Goal: Communication & Community: Ask a question

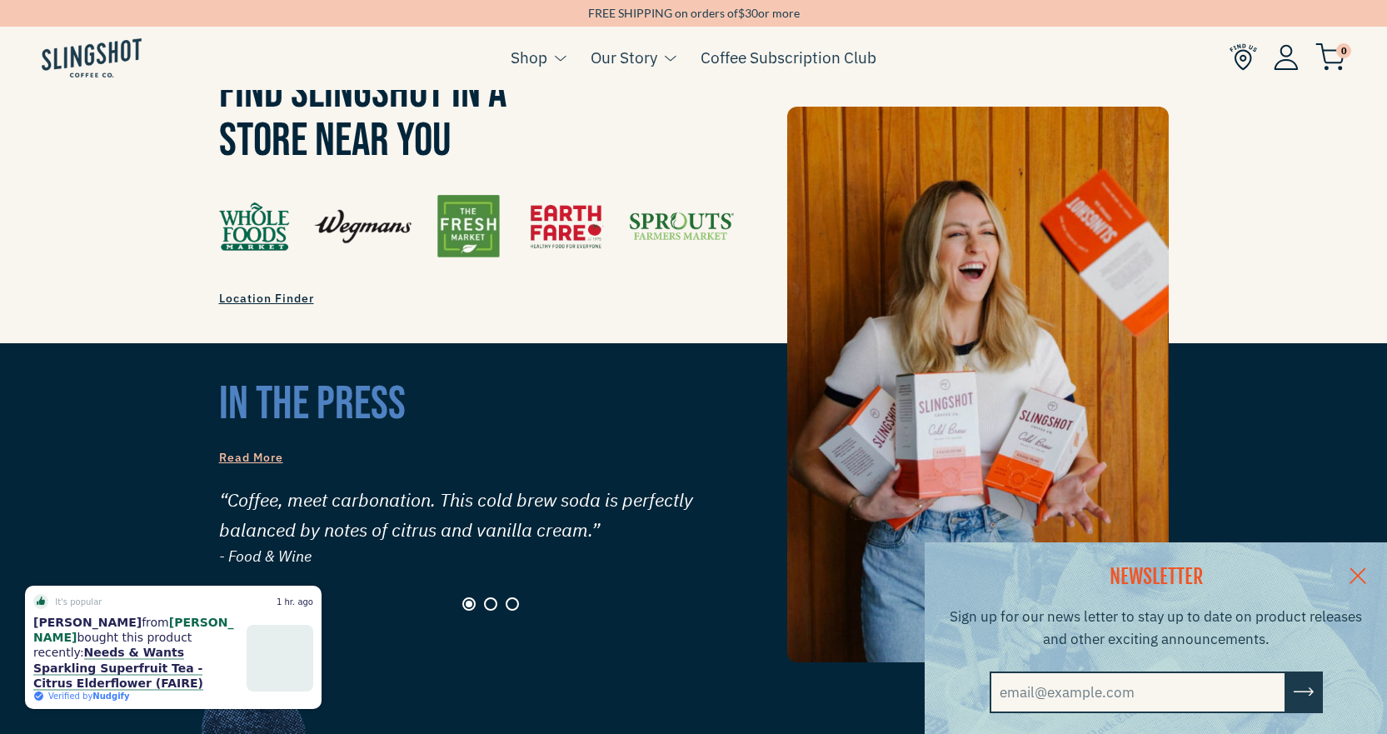
scroll to position [1495, 0]
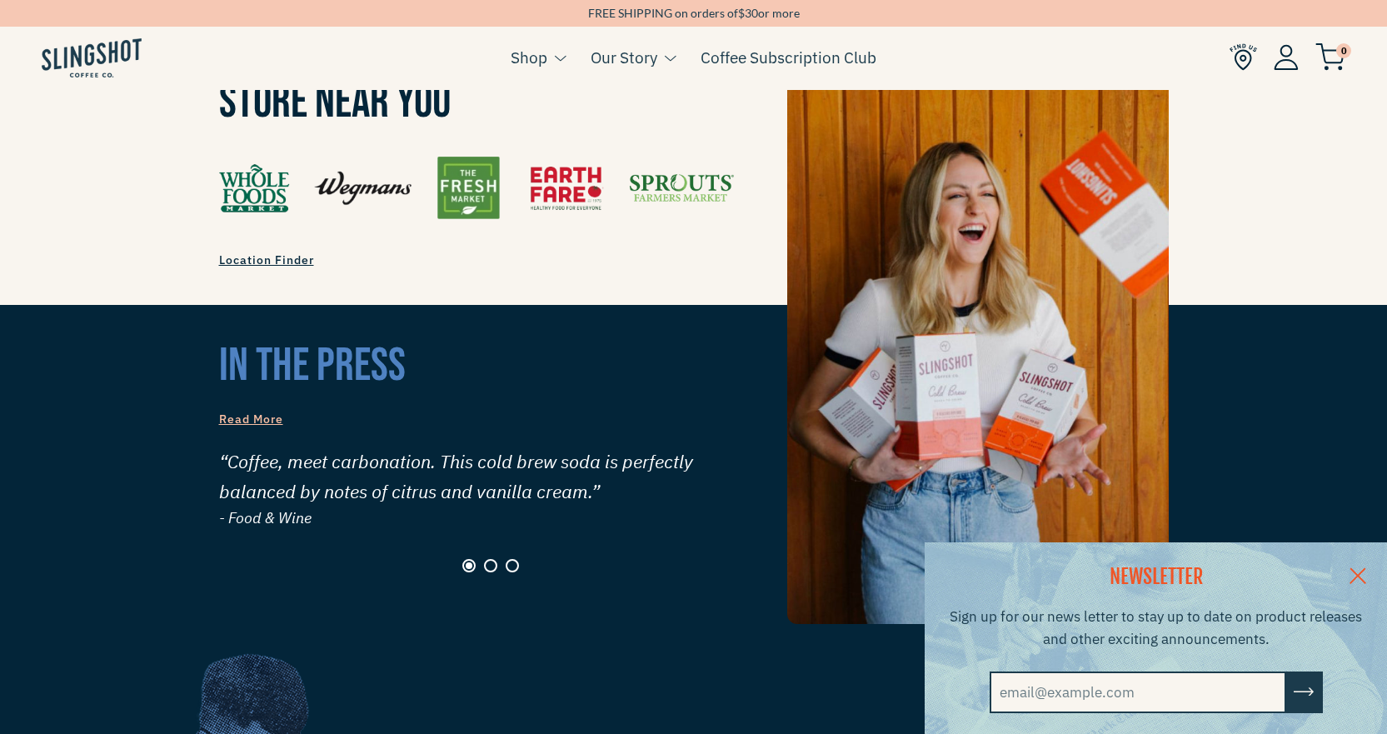
click at [1364, 566] on link at bounding box center [1357, 574] width 58 height 64
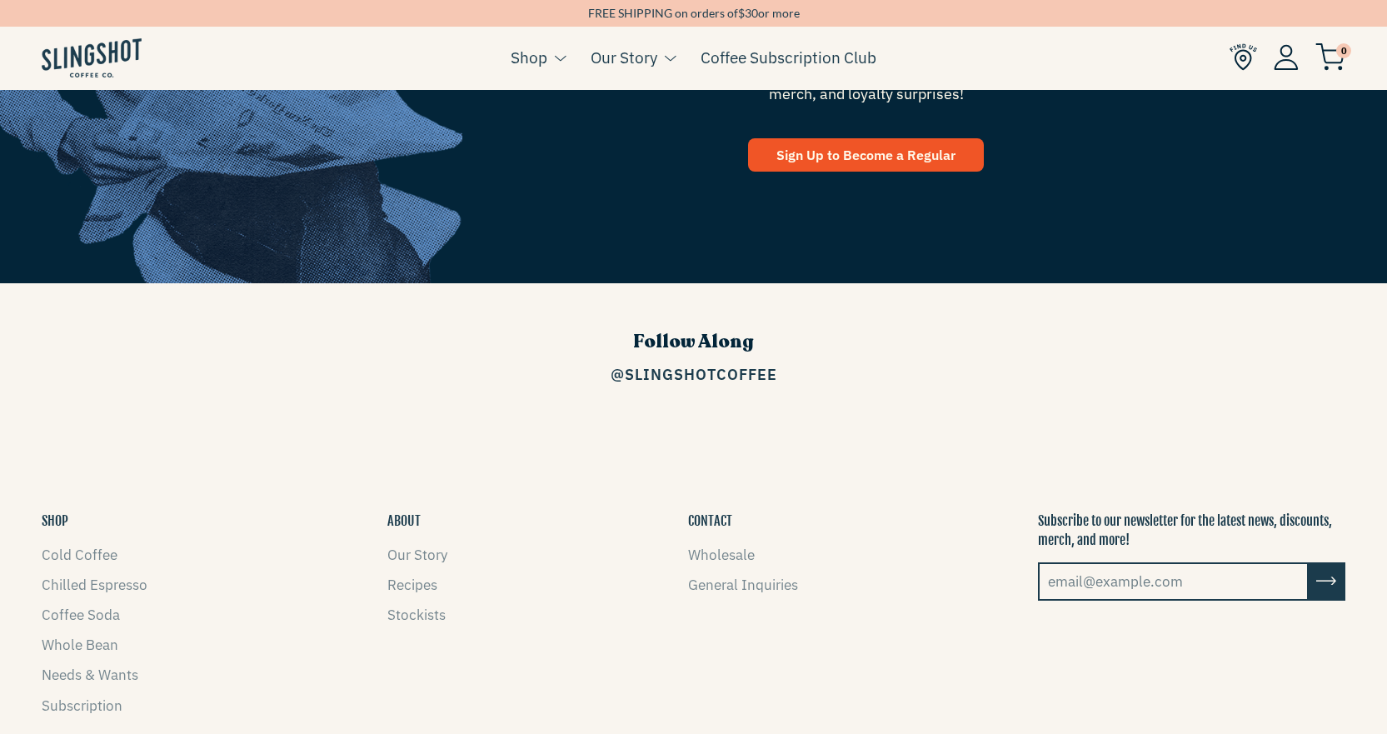
scroll to position [2366, 0]
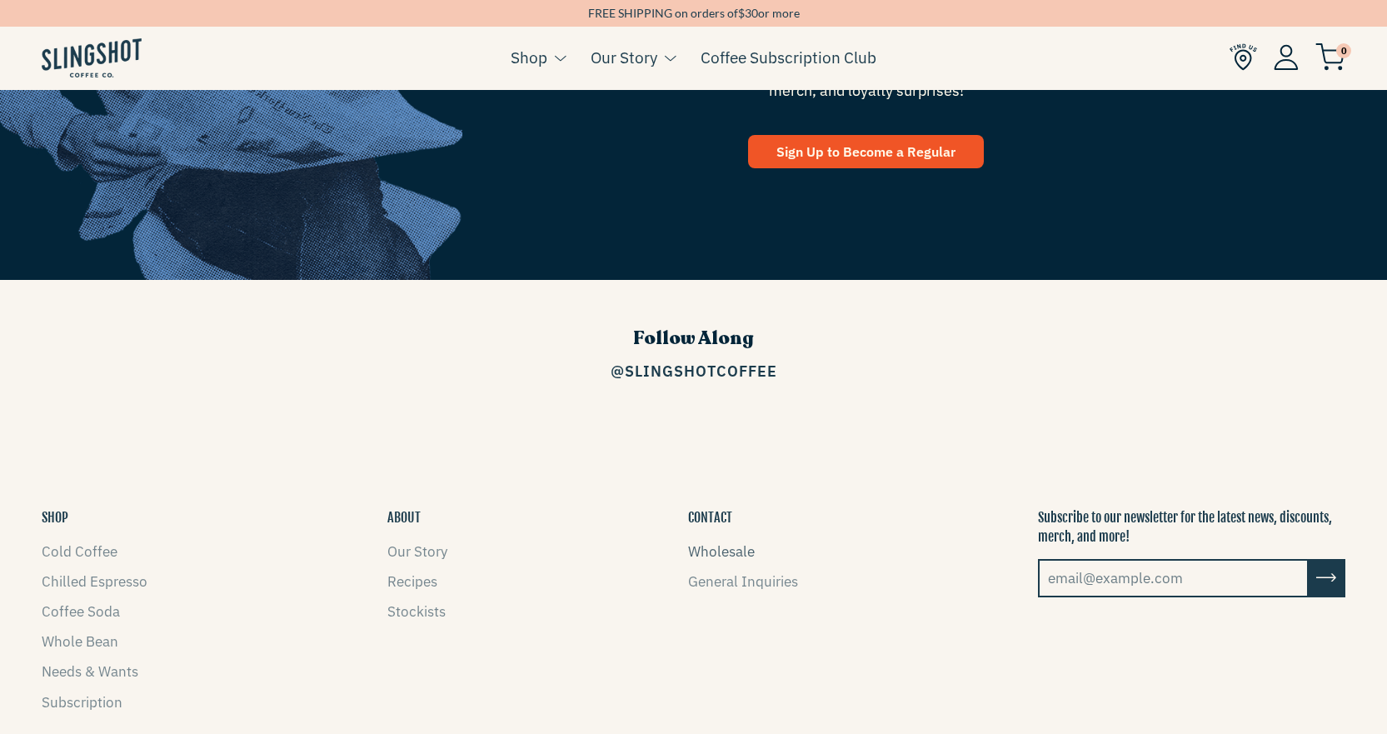
click at [728, 542] on link "Wholesale" at bounding box center [721, 551] width 67 height 18
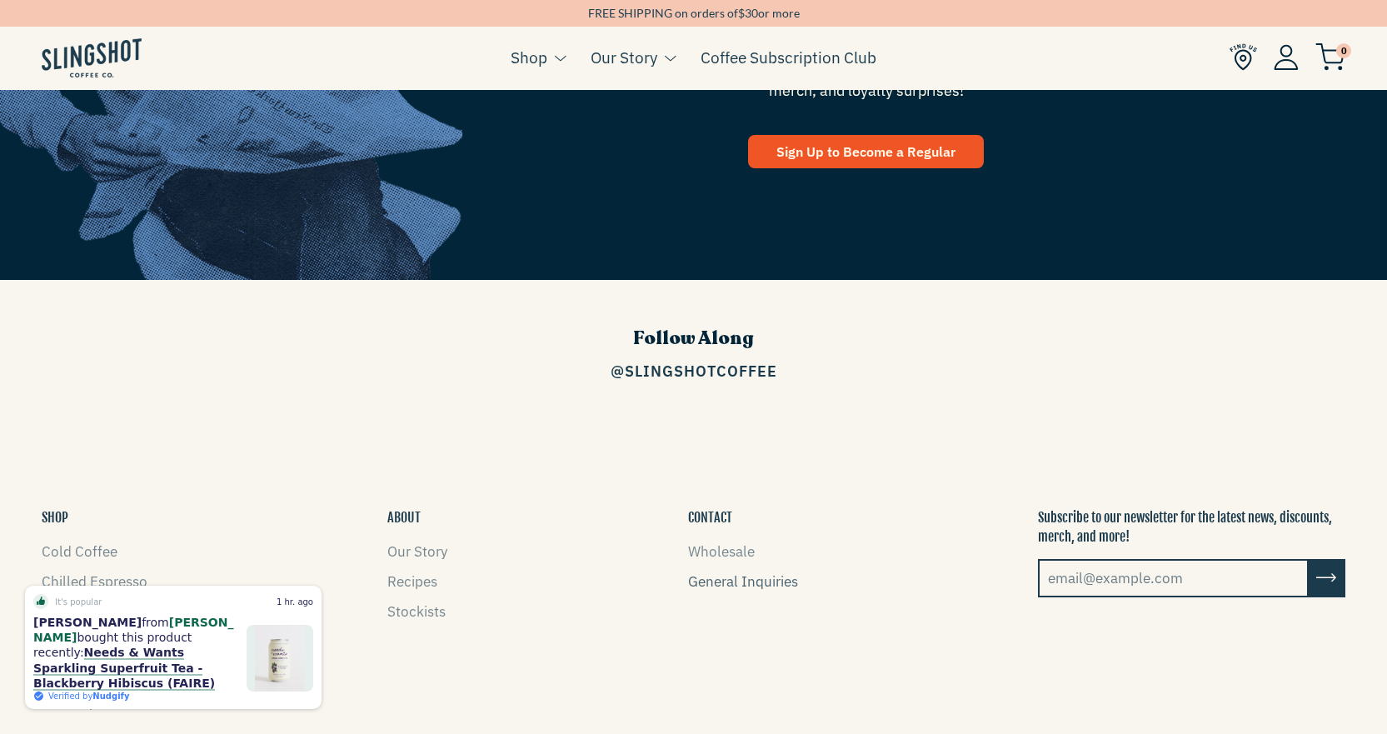
click at [730, 572] on link "General Inquiries" at bounding box center [743, 581] width 110 height 18
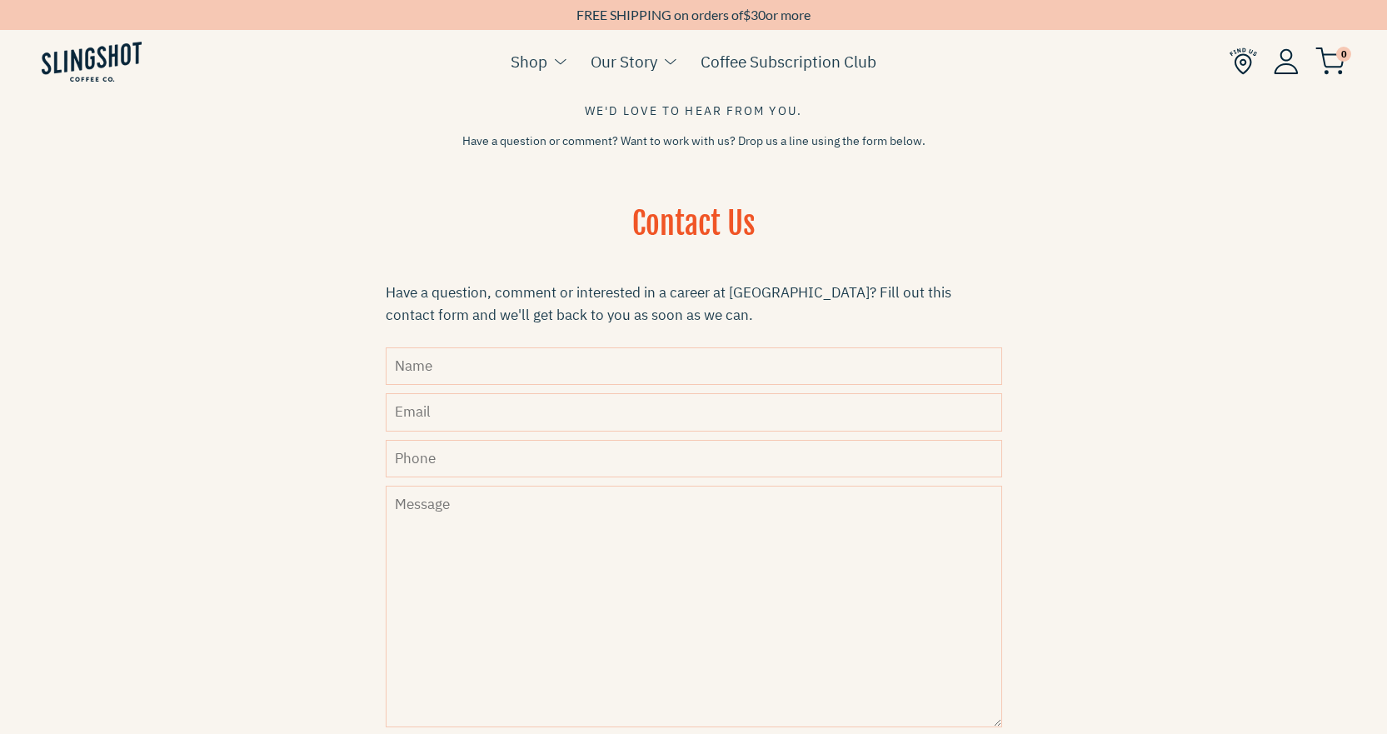
scroll to position [354, 0]
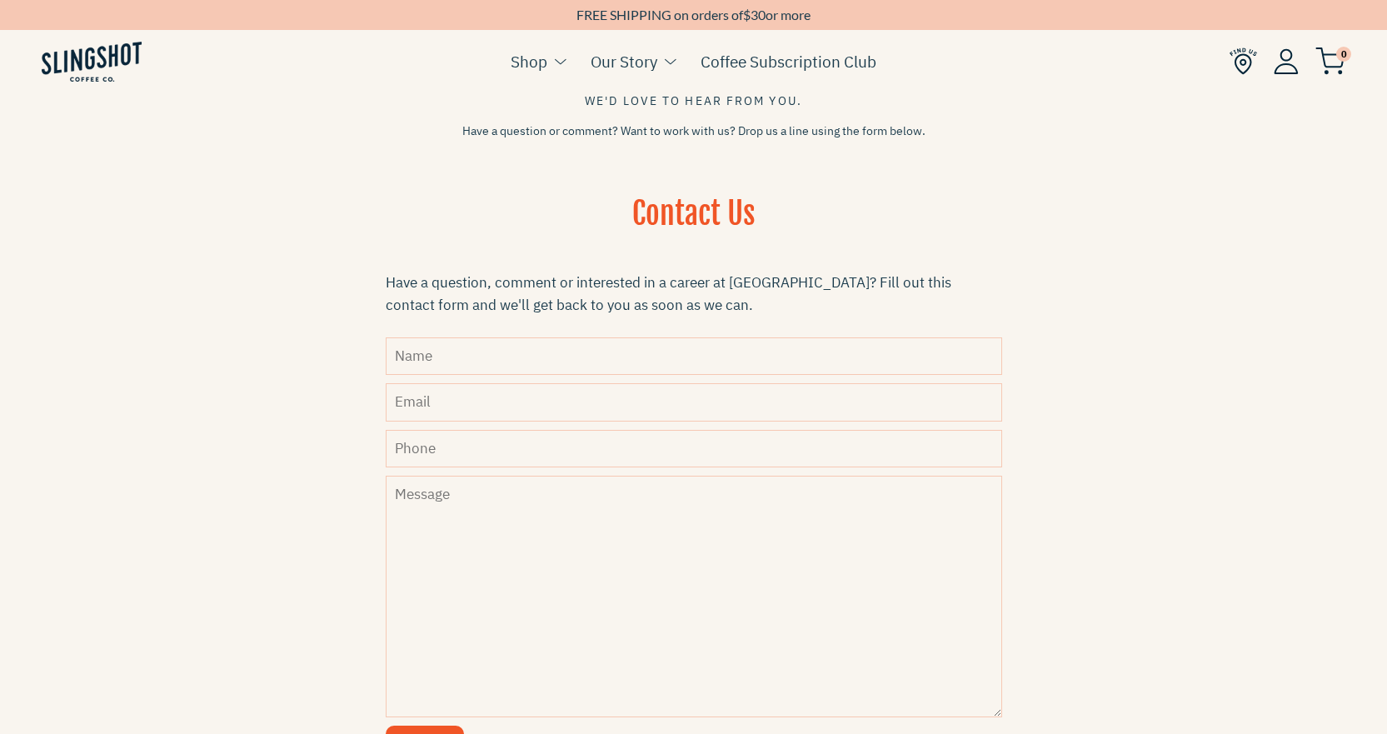
click at [473, 341] on input "Name" at bounding box center [694, 355] width 616 height 37
type input "Amanda Oliver"
click at [427, 408] on input "Email" at bounding box center [694, 401] width 616 height 37
type input "aoliver@mwcllc.com"
drag, startPoint x: 534, startPoint y: 451, endPoint x: 384, endPoint y: 447, distance: 150.0
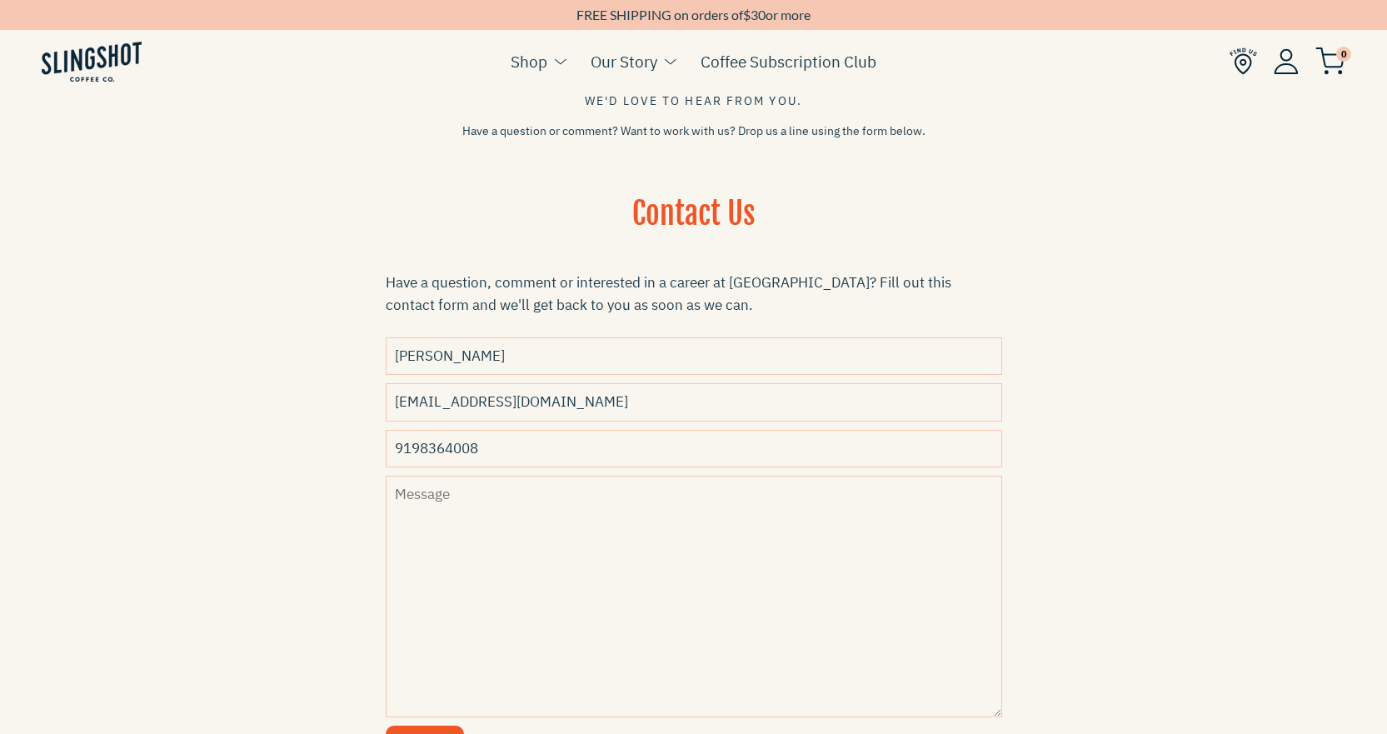
click at [381, 451] on div "Contact Us Have a question, comment or interested in a career at Slingshot? Fil…" at bounding box center [694, 490] width 700 height 595
type input "919-412-5351"
click at [489, 562] on textarea "Message" at bounding box center [694, 597] width 616 height 242
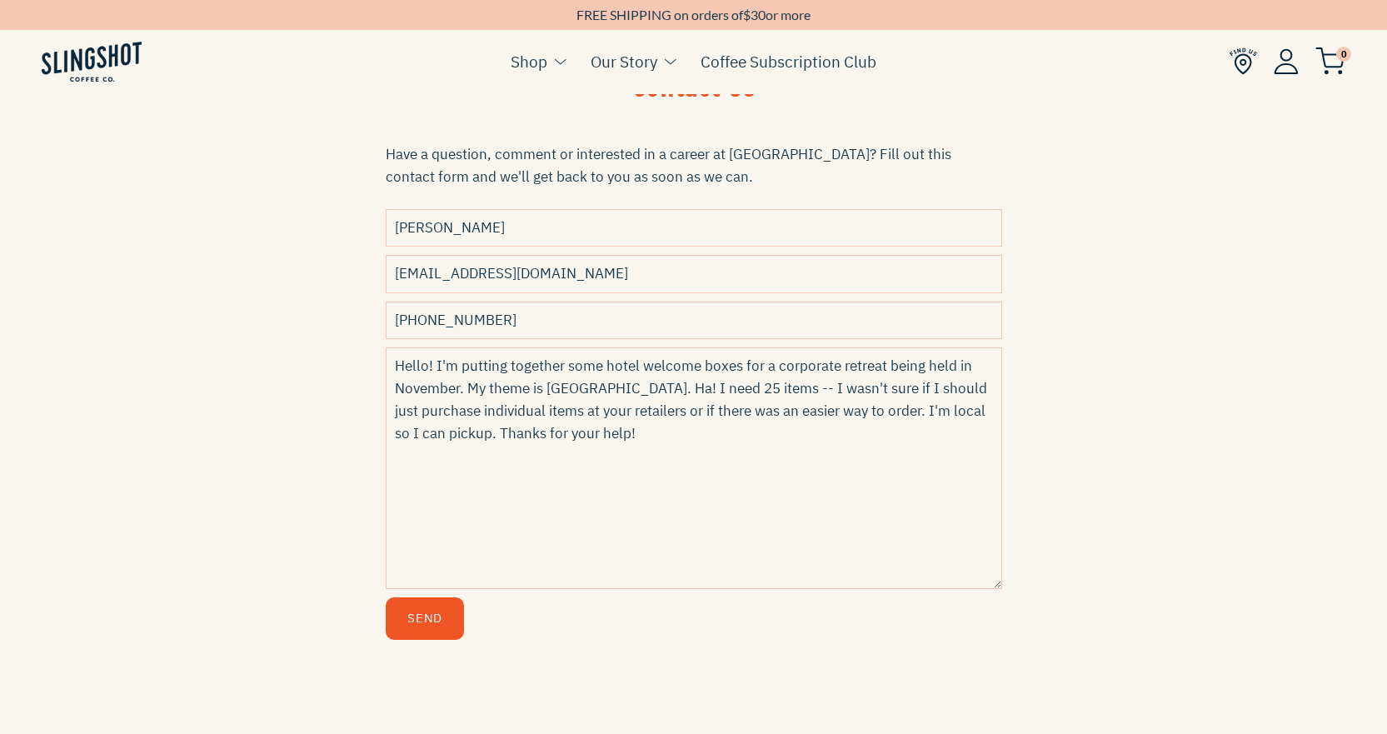
scroll to position [484, 0]
click at [687, 386] on textarea "Hello! I'm putting together some hotel welcome boxes for a corporate retreat be…" at bounding box center [694, 467] width 616 height 242
type textarea "Hello! I'm putting together some hotel welcome boxes for a corporate retreat be…"
drag, startPoint x: 446, startPoint y: 605, endPoint x: 538, endPoint y: 601, distance: 91.7
click at [446, 605] on button "Send" at bounding box center [425, 616] width 78 height 42
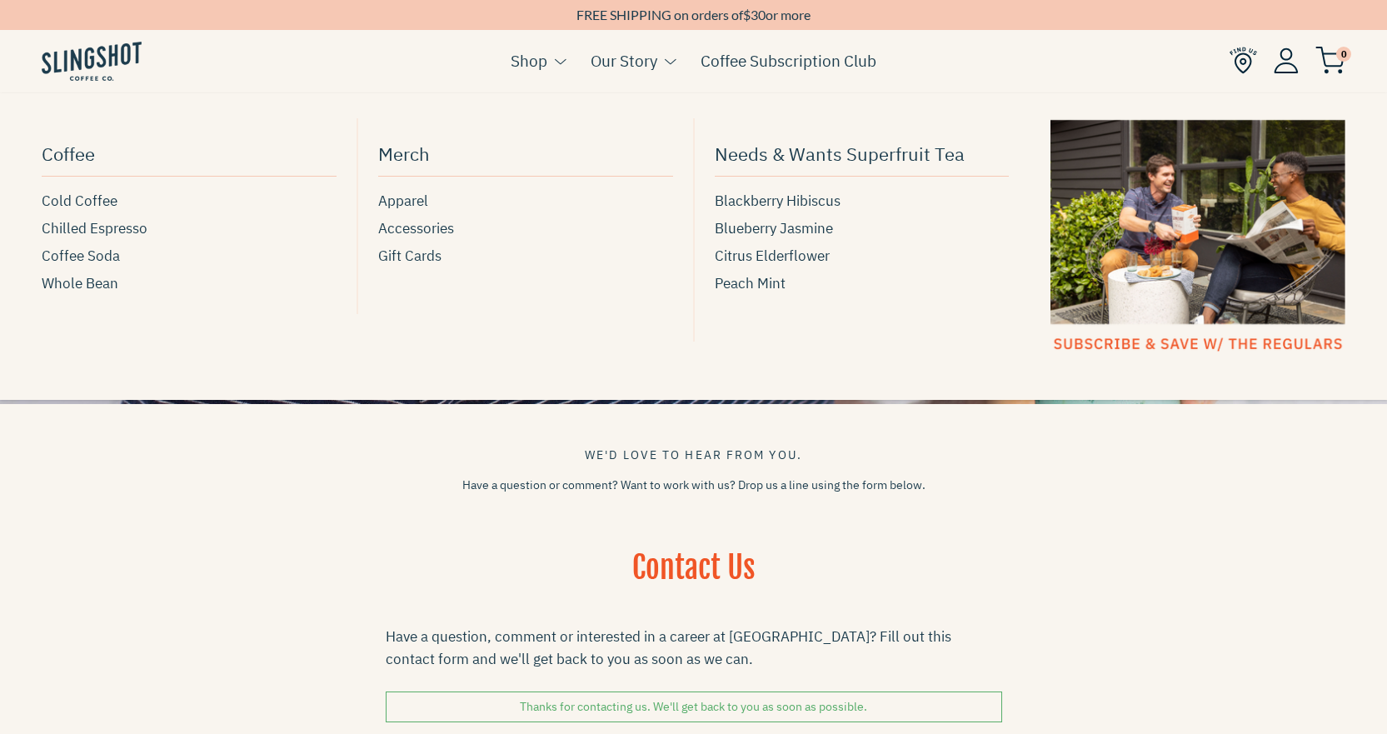
click at [544, 73] on link "Shop" at bounding box center [529, 60] width 37 height 25
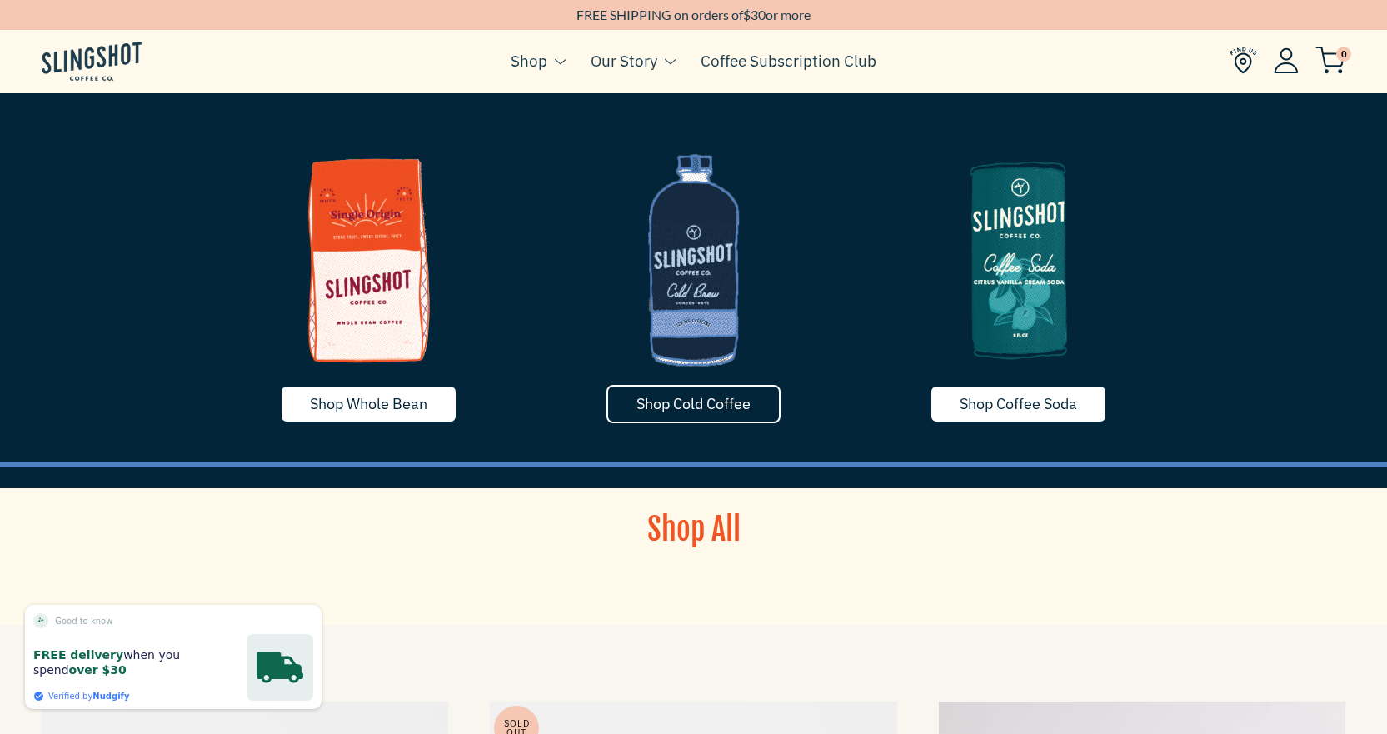
click at [705, 411] on span "Shop Cold Coffee" at bounding box center [693, 403] width 114 height 19
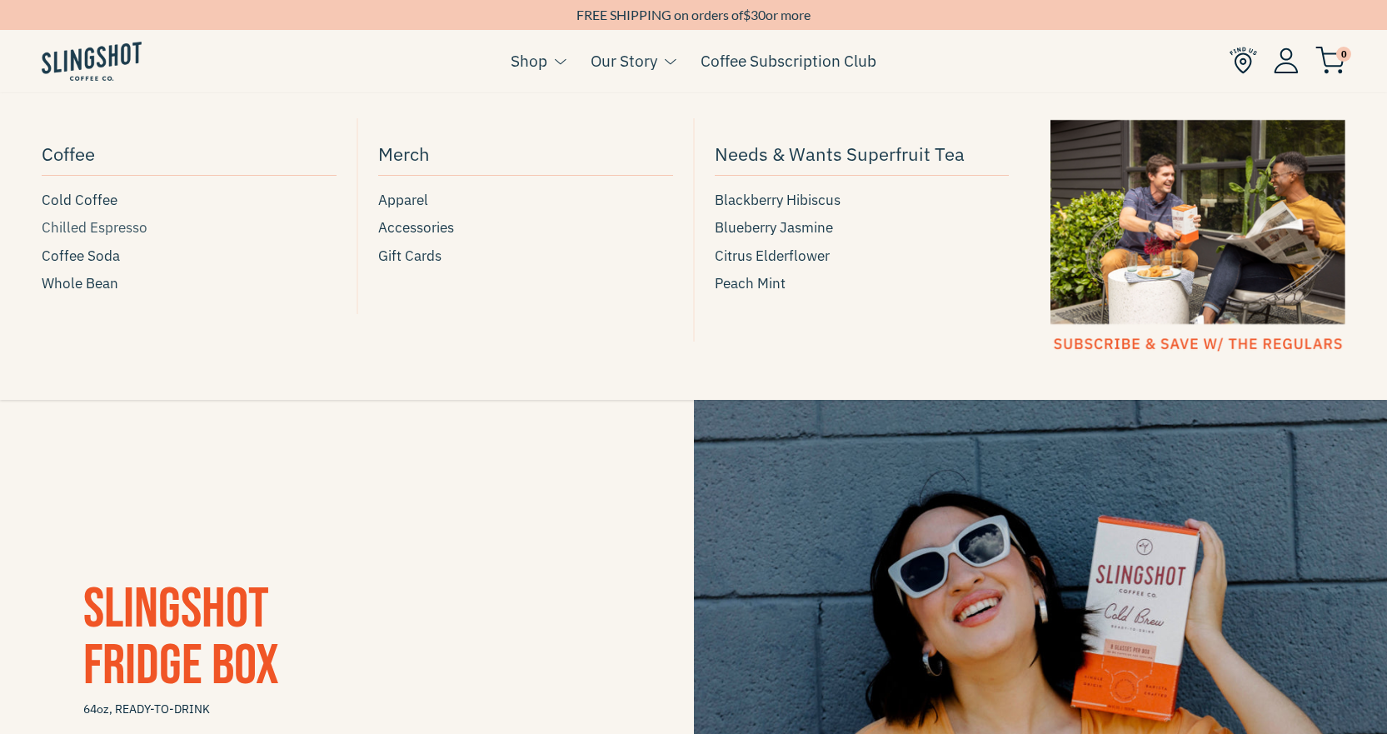
click at [132, 226] on span "Chilled Espresso" at bounding box center [95, 228] width 106 height 22
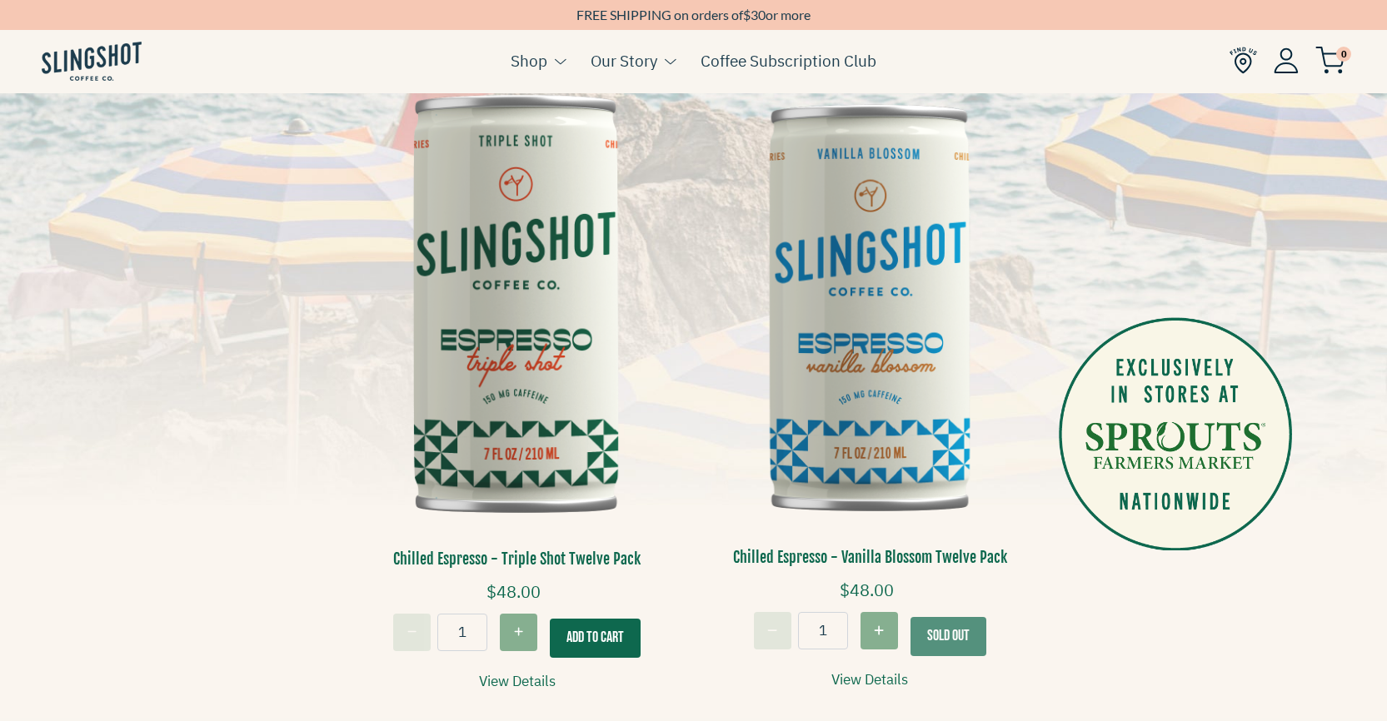
scroll to position [362, 0]
